Goal: Find specific page/section: Find specific page/section

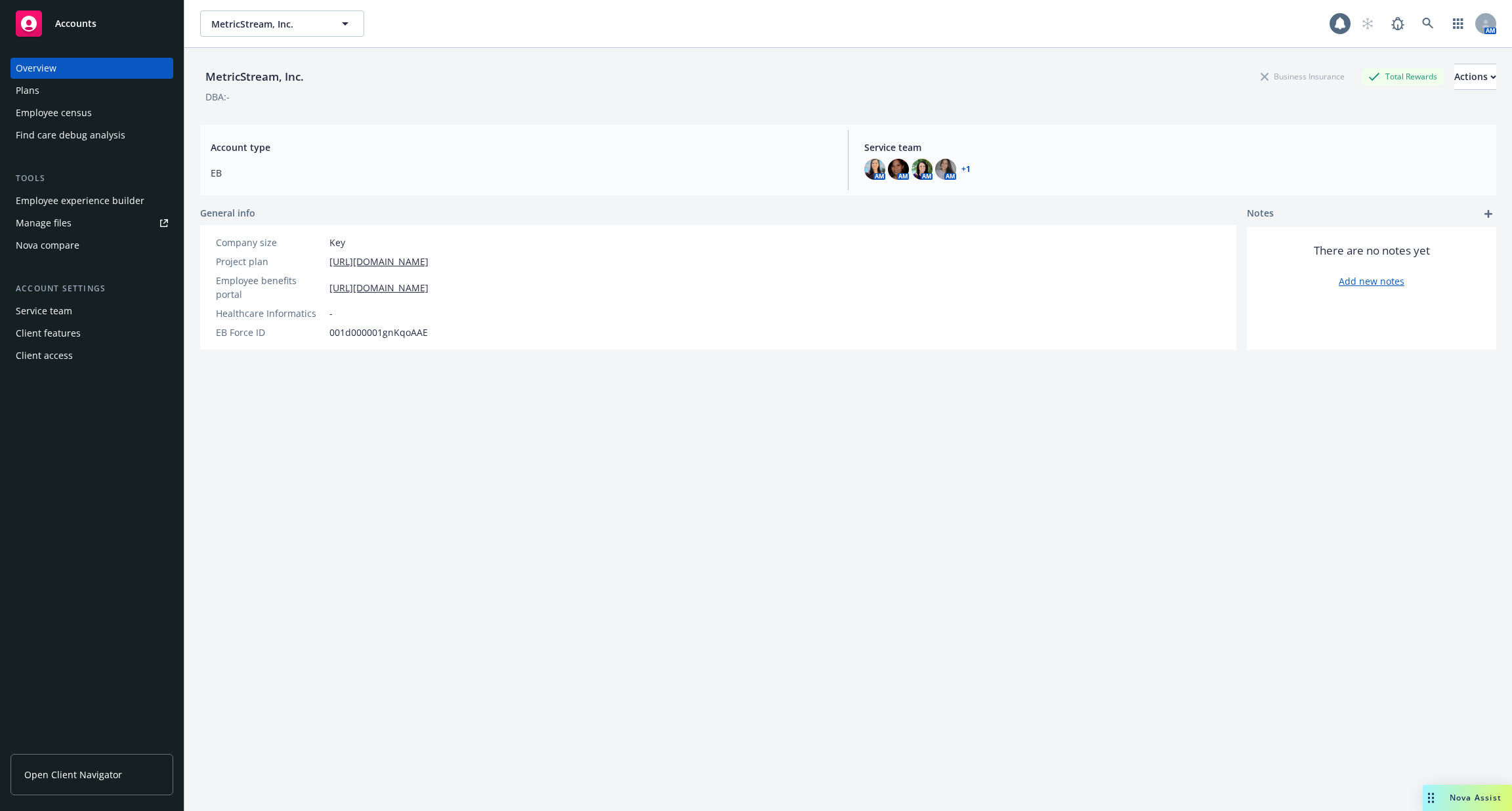
click at [1326, 27] on div "MetricStream, Inc. MetricStream, Inc." at bounding box center [765, 24] width 1130 height 27
click at [1336, 27] on icon at bounding box center [1340, 24] width 10 height 12
